Goal: Check status: Check status

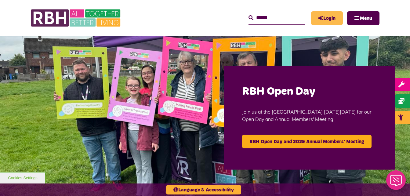
click at [292, 15] on link "Login" at bounding box center [327, 18] width 32 height 14
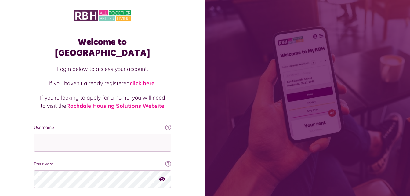
scroll to position [38, 0]
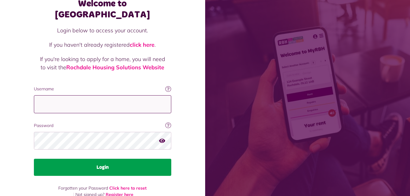
type input "**********"
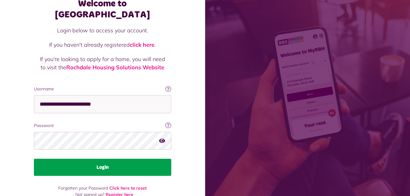
click at [126, 160] on button "Login" at bounding box center [102, 167] width 137 height 17
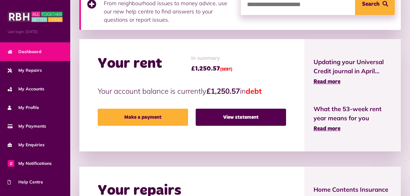
scroll to position [152, 0]
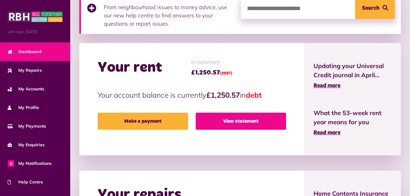
click at [226, 125] on link "View statement" at bounding box center [241, 121] width 90 height 17
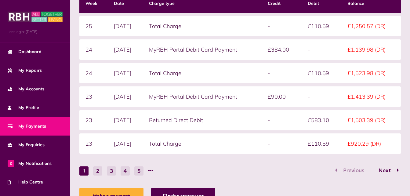
scroll to position [176, 0]
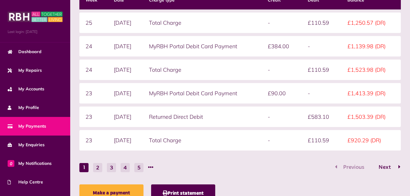
click at [386, 167] on span "Next" at bounding box center [384, 166] width 21 height 5
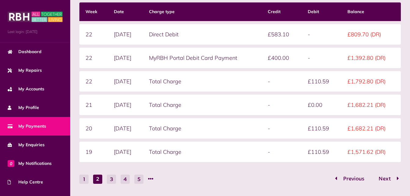
scroll to position [162, 0]
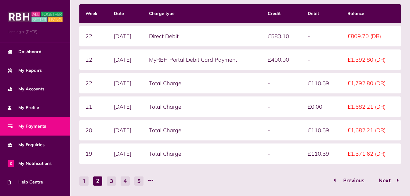
click at [343, 181] on span "Previous" at bounding box center [353, 180] width 30 height 5
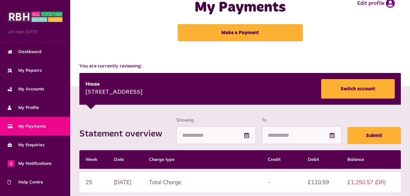
scroll to position [16, 0]
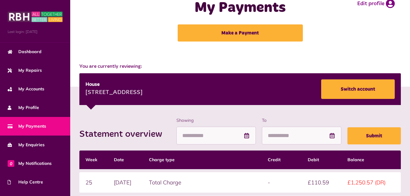
click at [319, 78] on div "House 55 Brotherod Hall Road Rochdale OL12 7EB Switch account" at bounding box center [239, 89] width 321 height 32
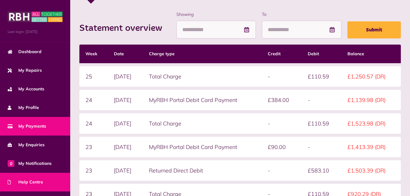
scroll to position [51, 0]
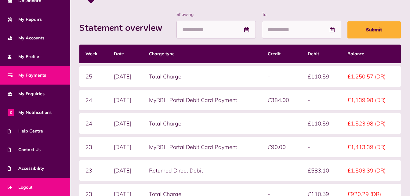
click at [33, 186] on link "Logout" at bounding box center [35, 187] width 70 height 19
